Goal: Navigation & Orientation: Find specific page/section

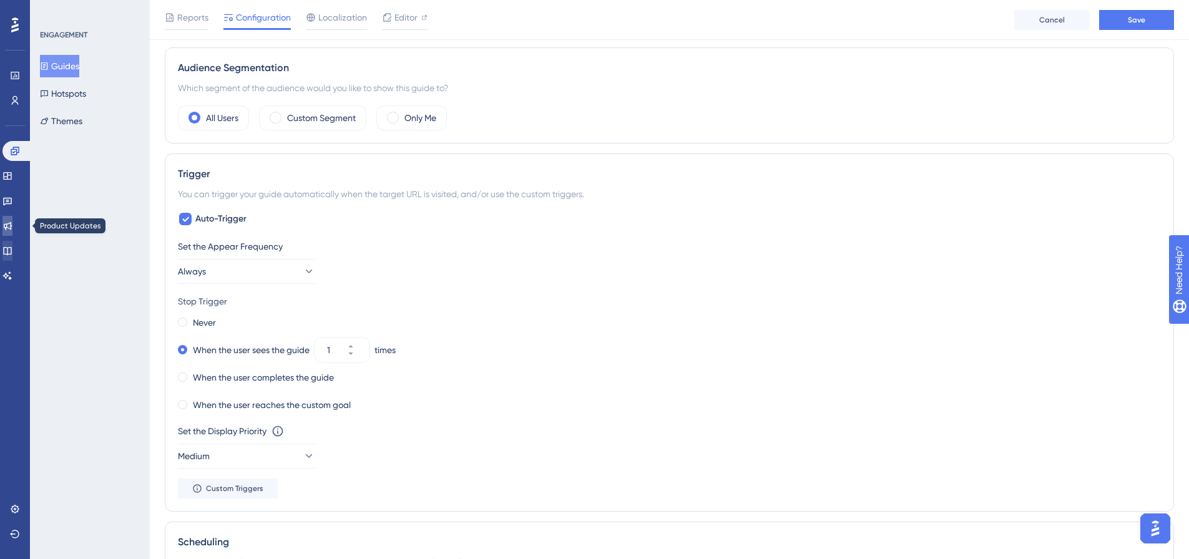
drag, startPoint x: 16, startPoint y: 223, endPoint x: 14, endPoint y: 250, distance: 26.2
click at [12, 223] on icon at bounding box center [8, 226] width 8 height 8
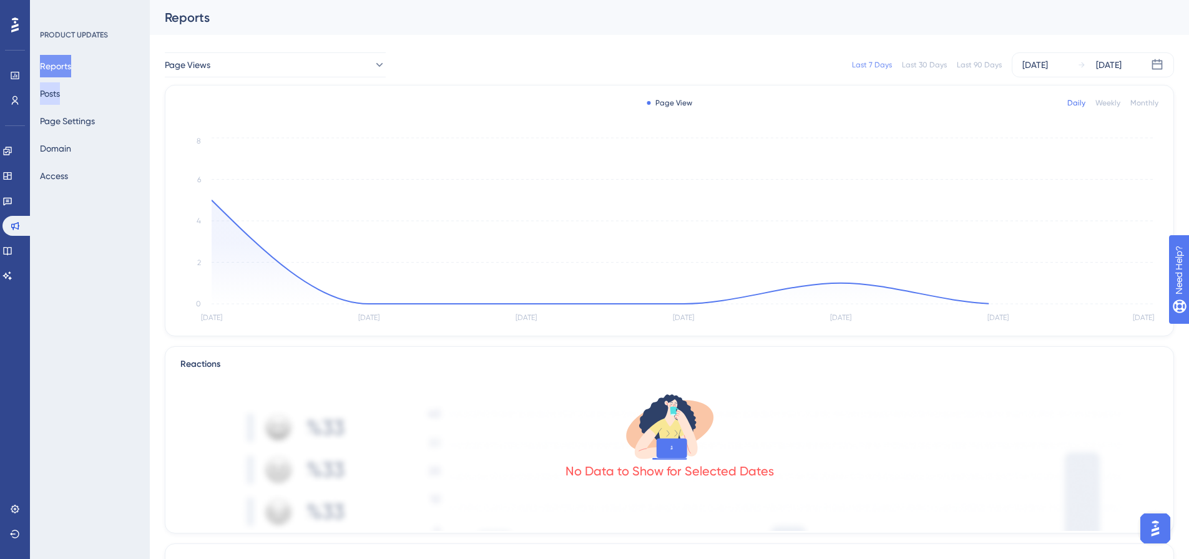
click at [60, 92] on button "Posts" at bounding box center [50, 93] width 20 height 22
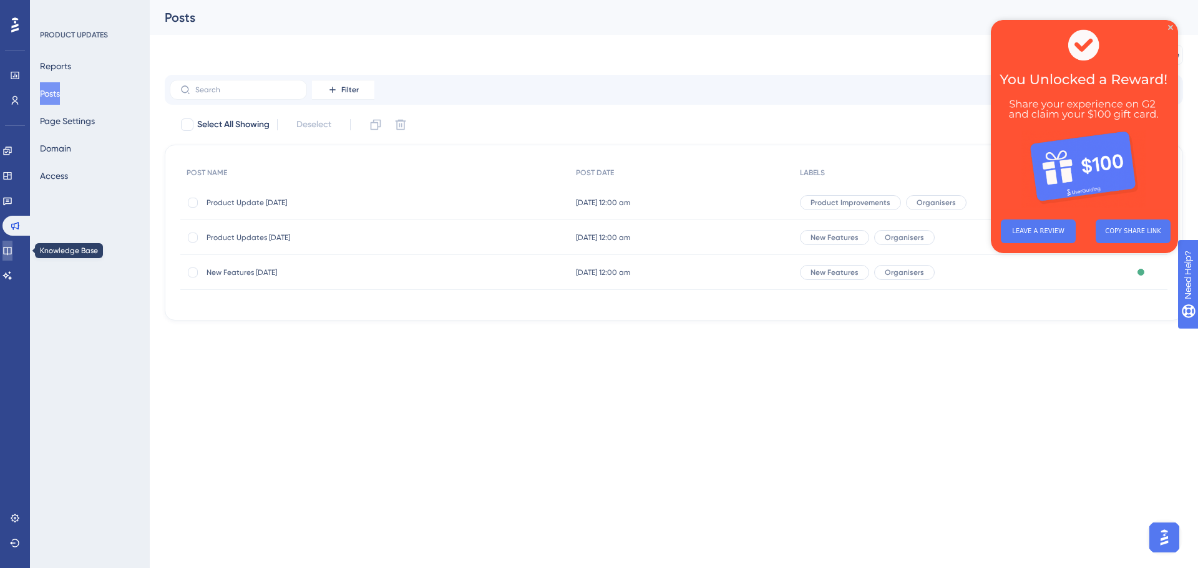
click at [12, 249] on icon at bounding box center [7, 251] width 10 height 10
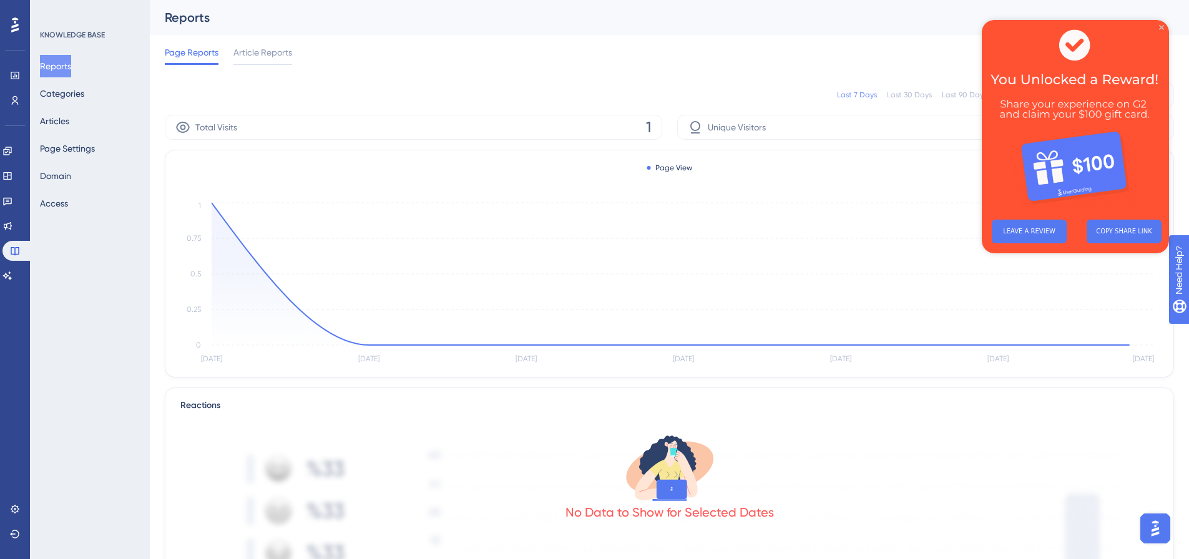
drag, startPoint x: 1160, startPoint y: 26, endPoint x: 1407, endPoint y: 97, distance: 257.0
click at [1160, 26] on icon "Close Preview" at bounding box center [1161, 27] width 5 height 5
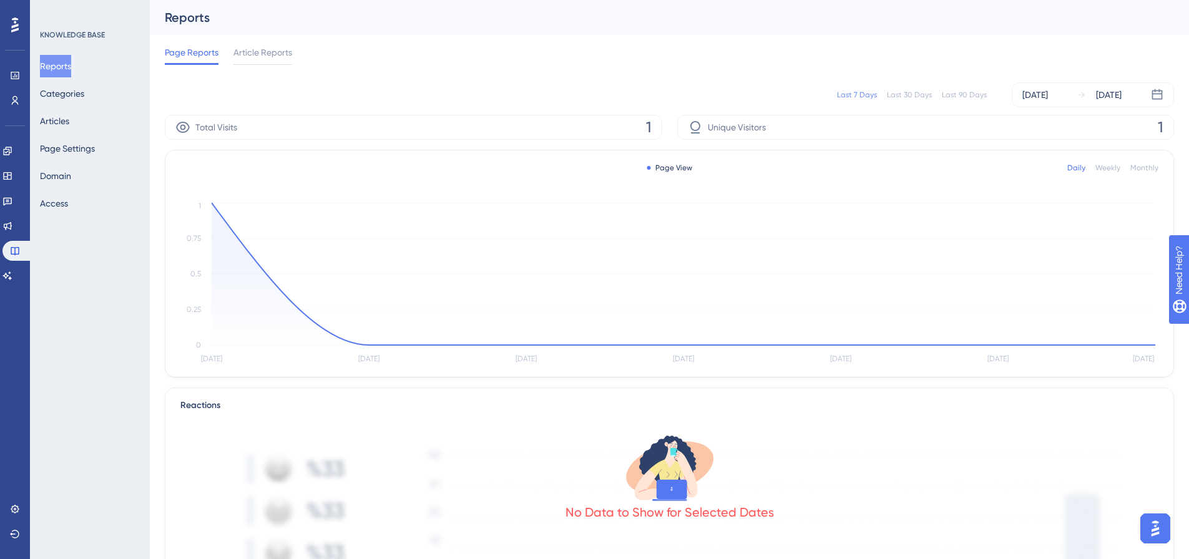
click at [89, 124] on div "Reports Categories Articles Page Settings Domain Access" at bounding box center [90, 135] width 101 height 160
click at [69, 119] on button "Articles" at bounding box center [54, 121] width 29 height 22
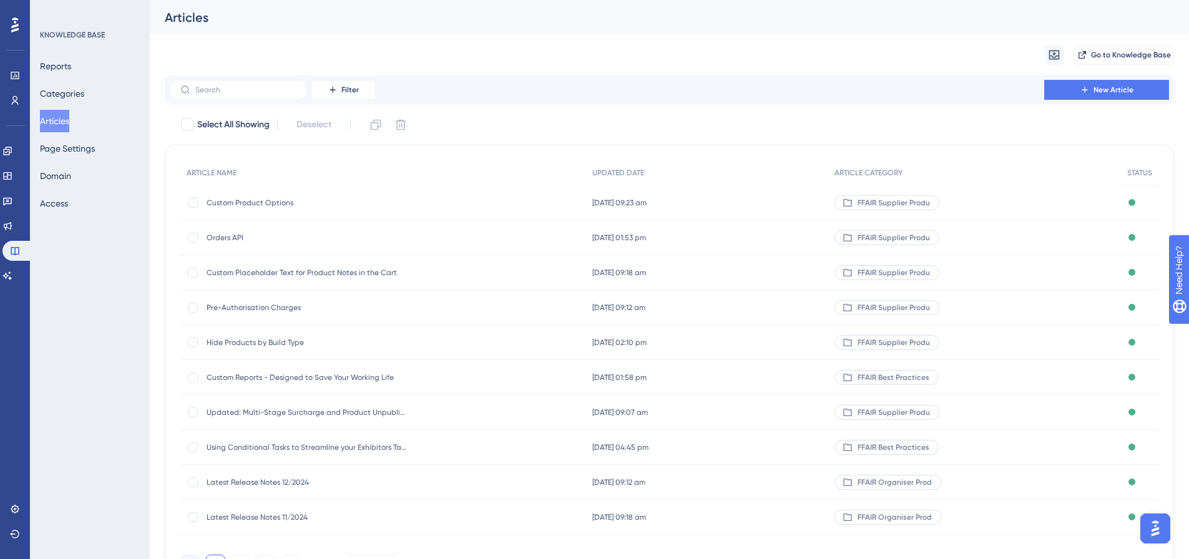
click at [256, 204] on span "Custom Product Options" at bounding box center [307, 203] width 200 height 10
